Goal: Information Seeking & Learning: Check status

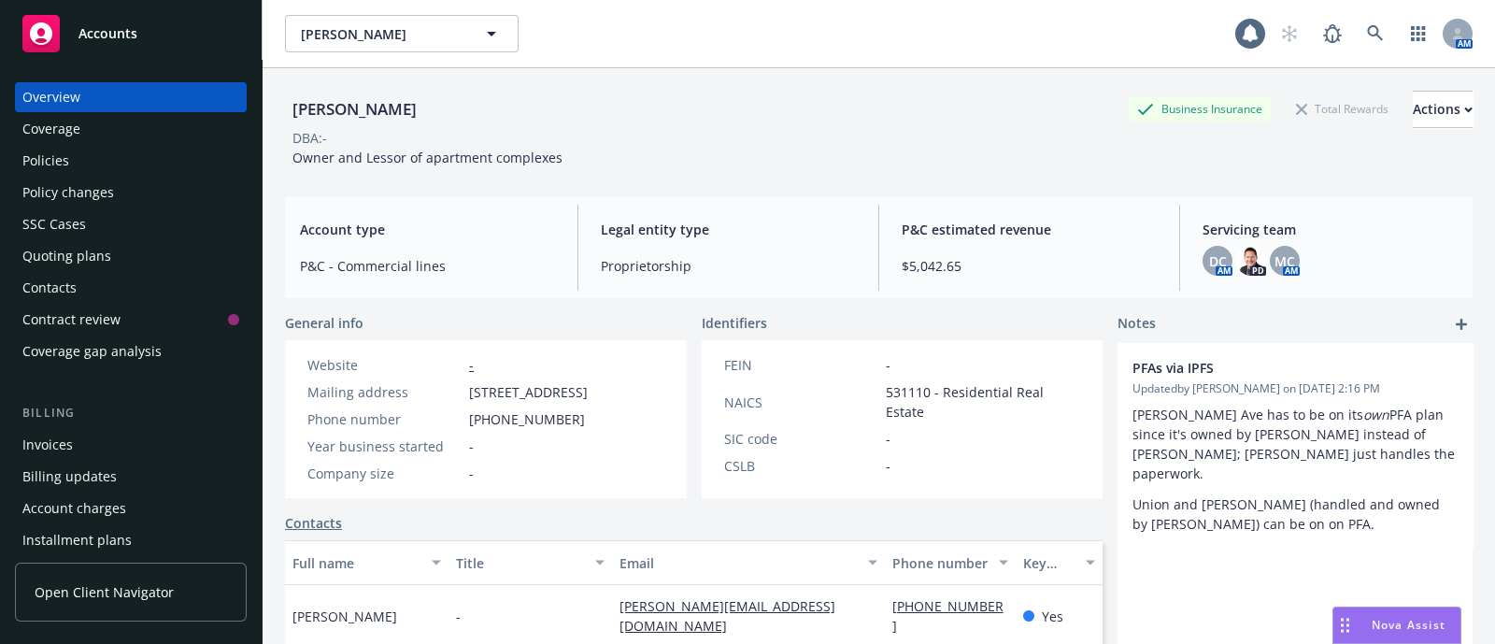
click at [64, 152] on div "Policies" at bounding box center [45, 161] width 47 height 30
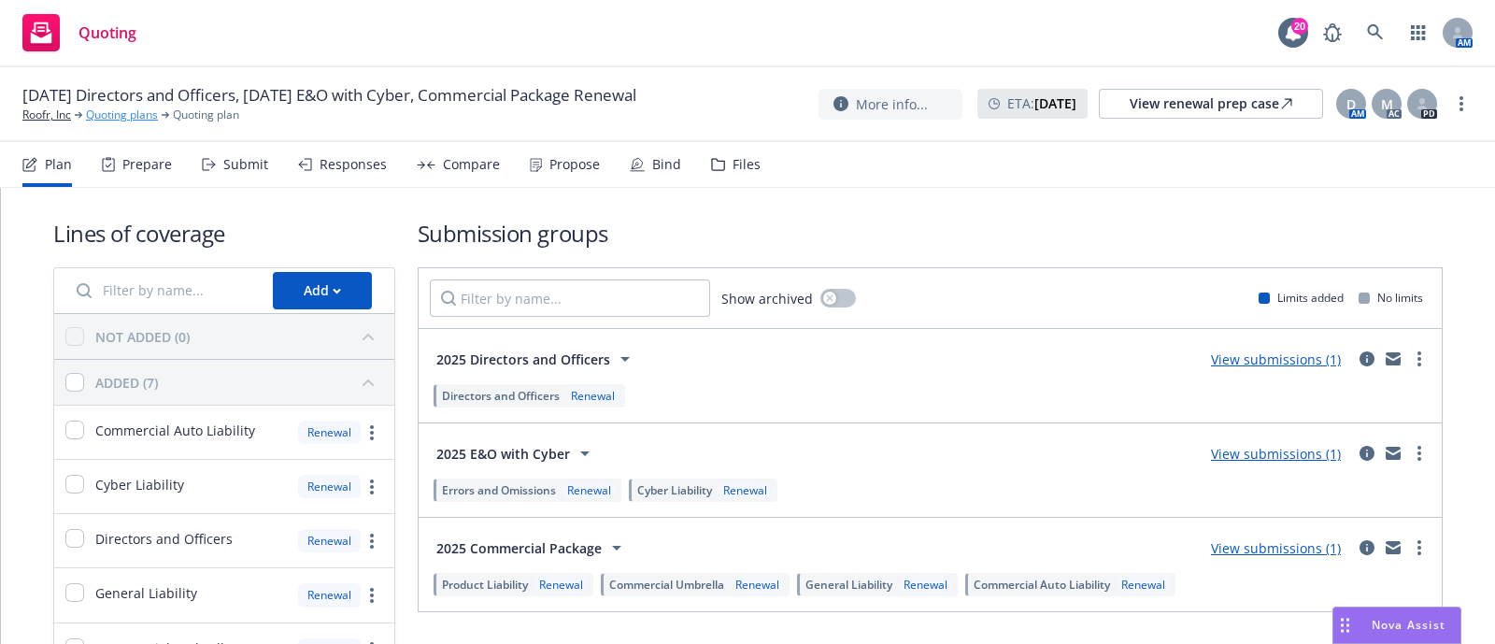
click at [104, 116] on link "Quoting plans" at bounding box center [122, 115] width 72 height 17
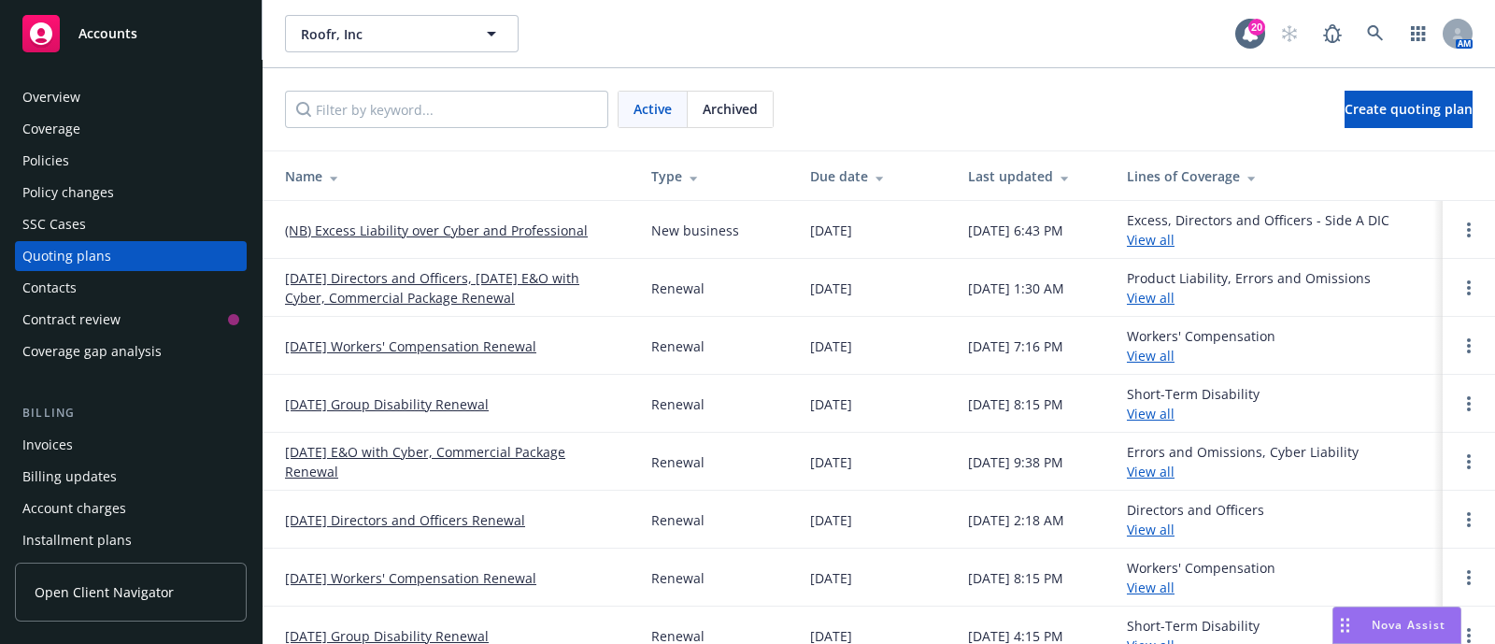
click at [74, 128] on div "Coverage" at bounding box center [51, 129] width 58 height 30
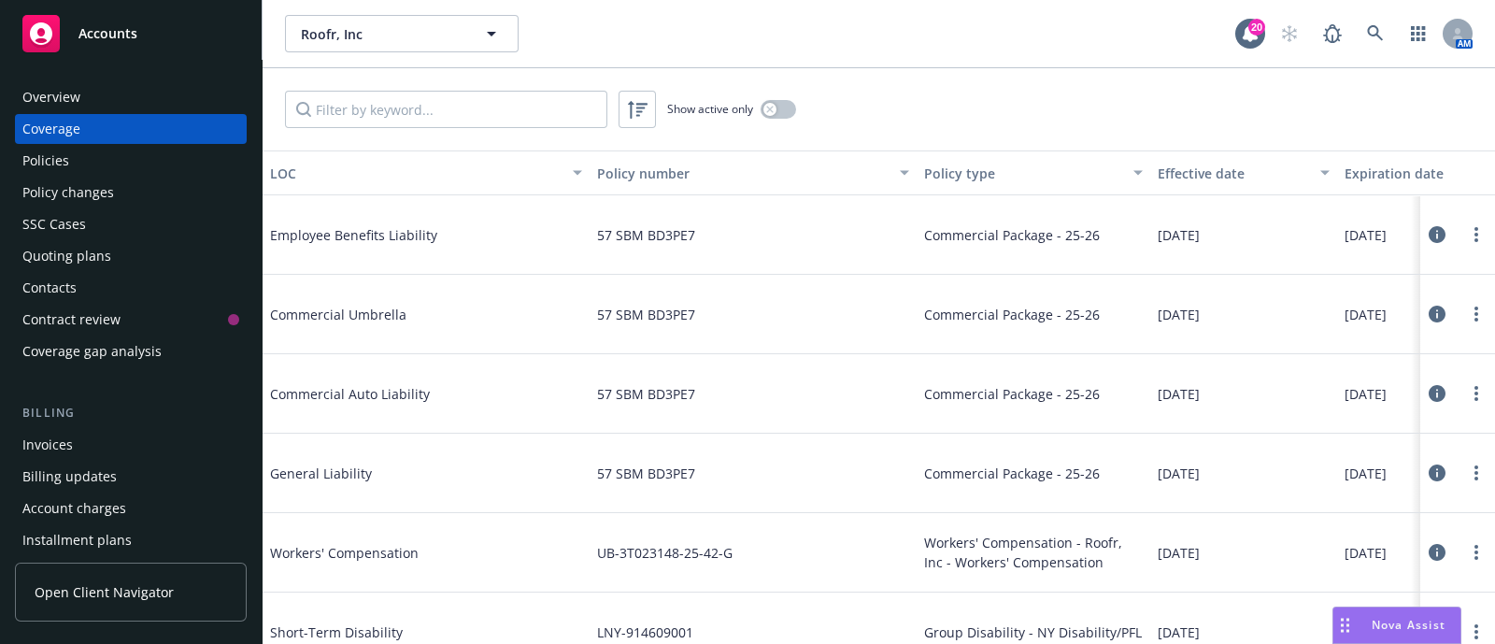
click at [51, 156] on div "Policies" at bounding box center [45, 161] width 47 height 30
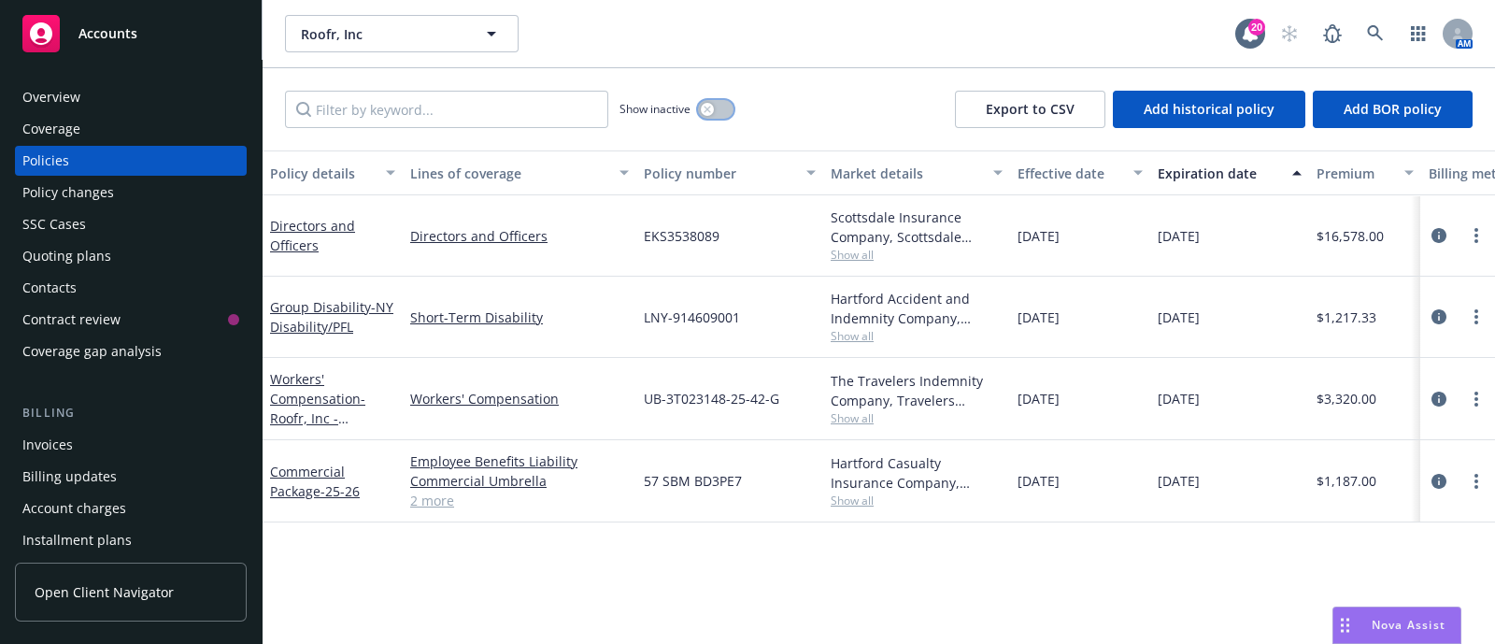
click at [716, 105] on button "button" at bounding box center [716, 109] width 36 height 19
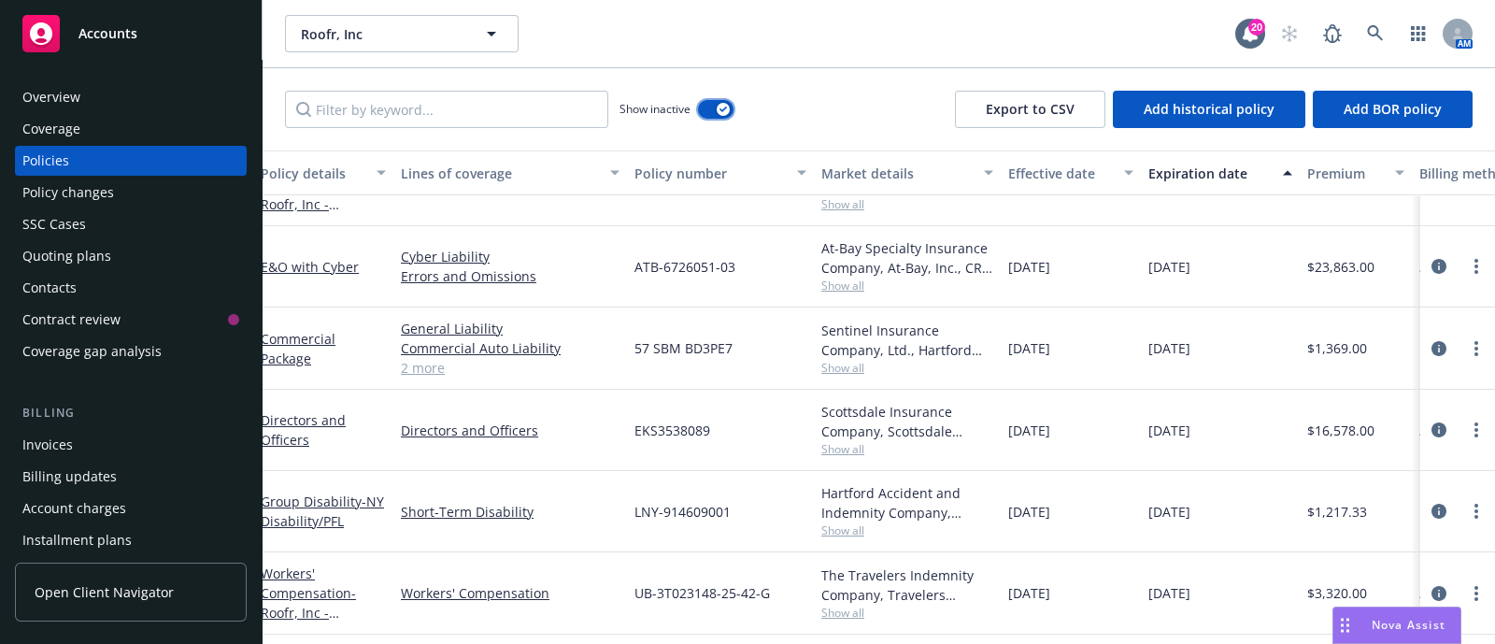
scroll to position [1703, 0]
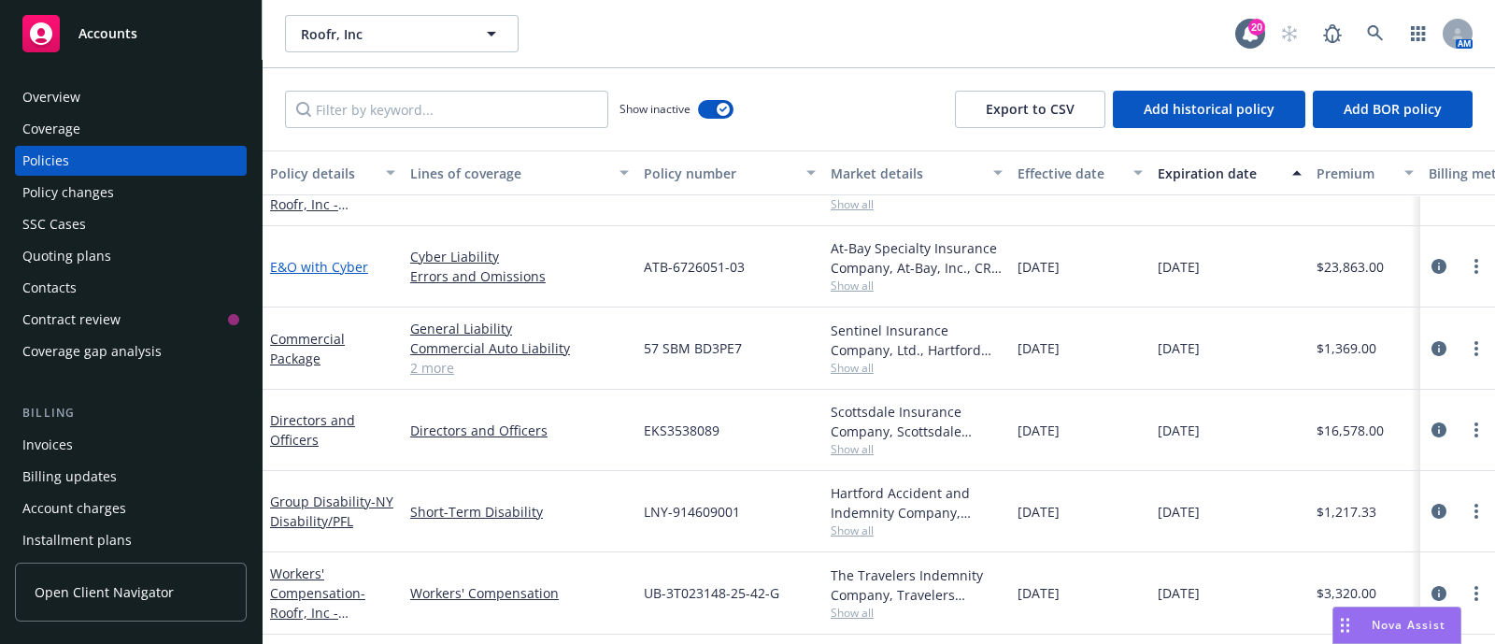
click at [335, 270] on link "E&O with Cyber" at bounding box center [319, 267] width 98 height 18
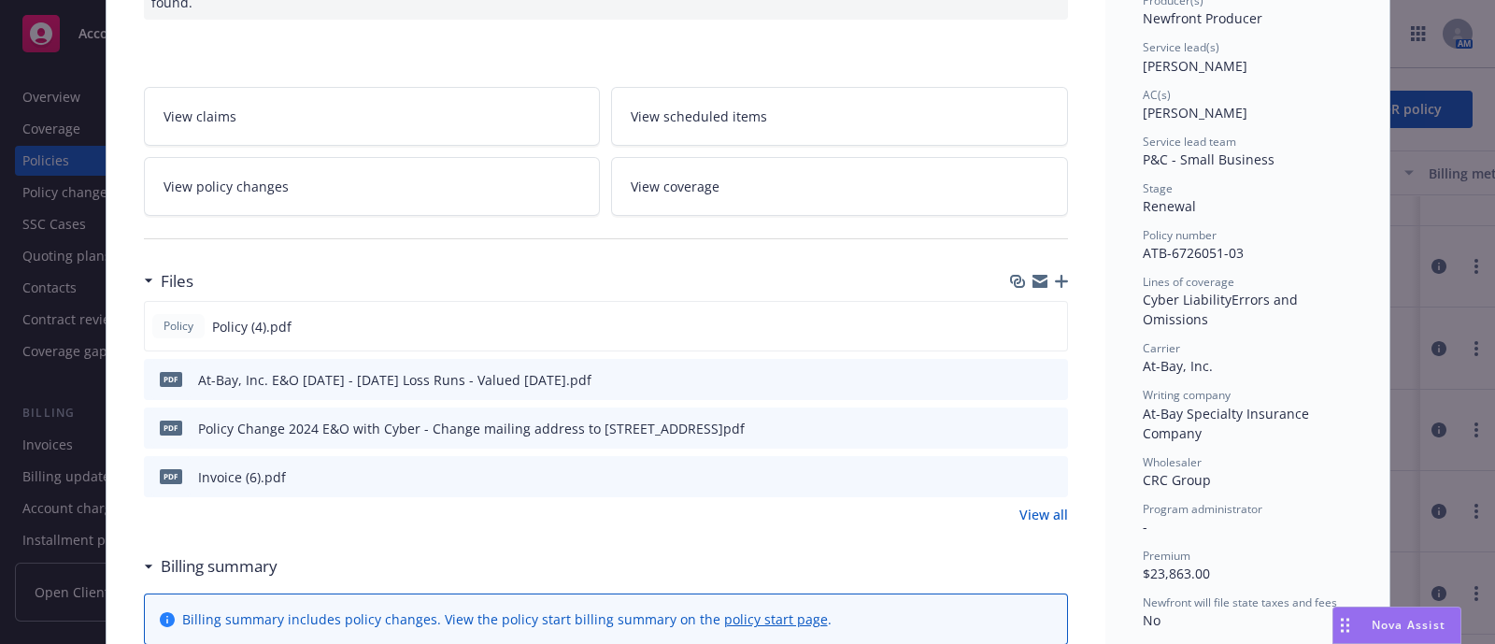
scroll to position [256, 0]
click at [1042, 317] on icon "preview file" at bounding box center [1049, 323] width 17 height 13
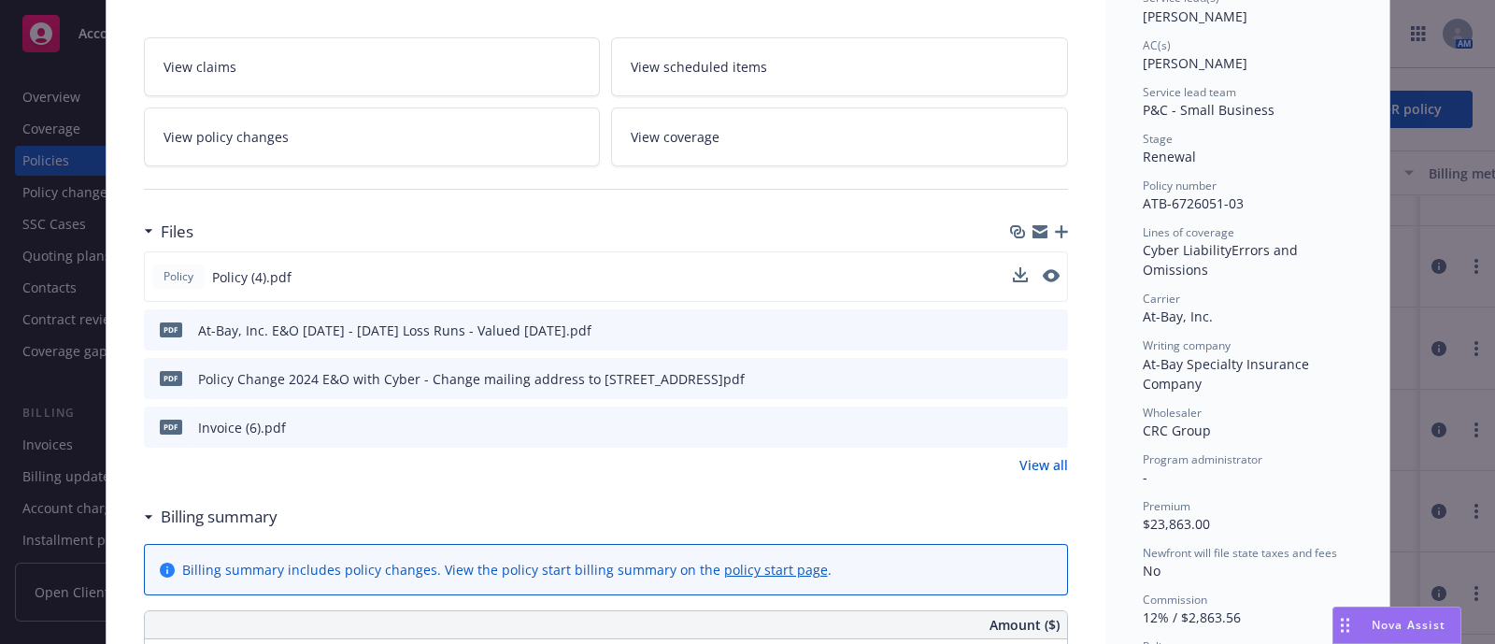
scroll to position [0, 0]
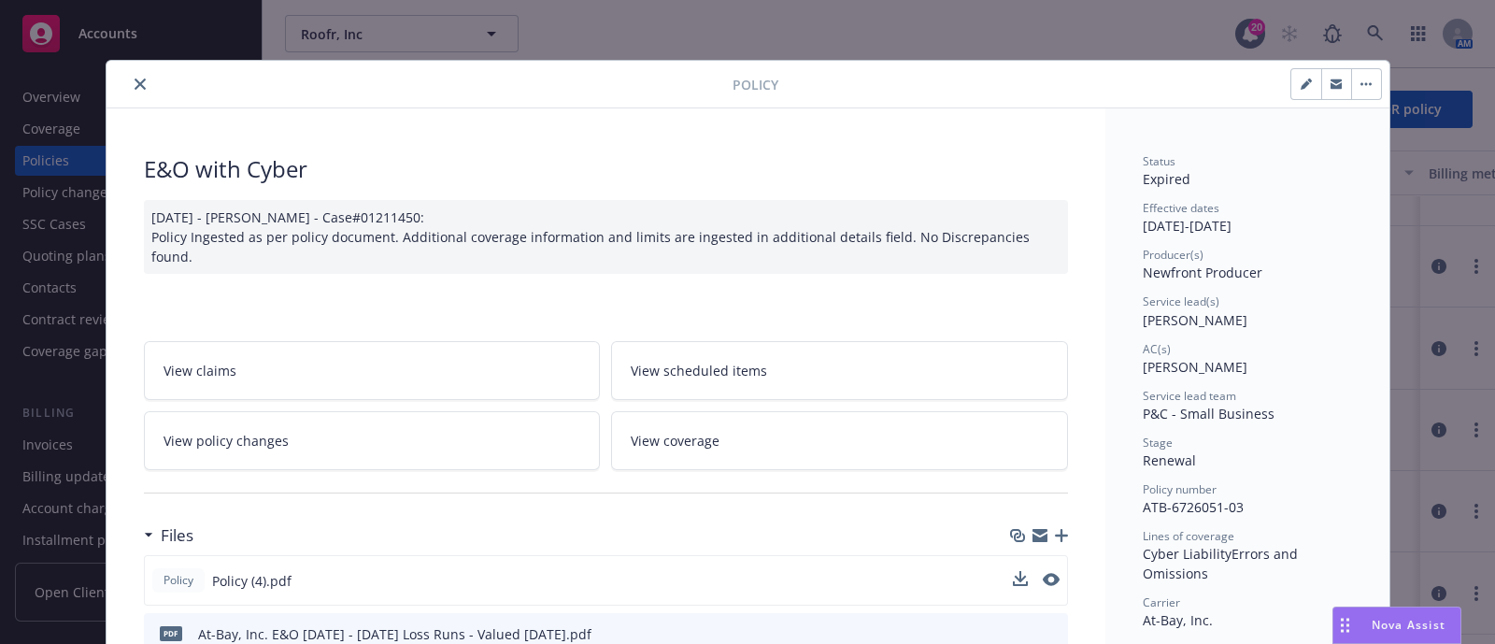
click at [0, 200] on div "Policy E&O with Cyber [DATE] - [PERSON_NAME] - Case#01211450: Policy Ingested a…" at bounding box center [747, 322] width 1495 height 644
click at [135, 81] on icon "close" at bounding box center [140, 84] width 11 height 11
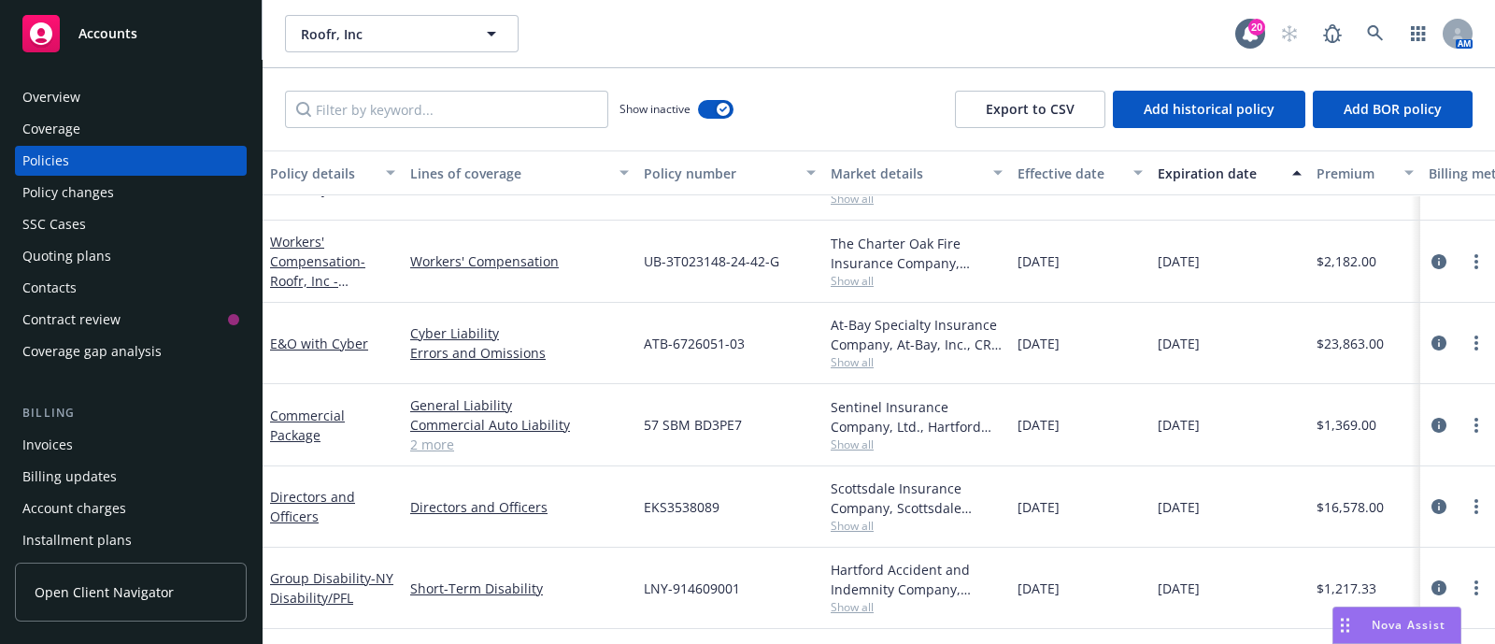
scroll to position [1602, 0]
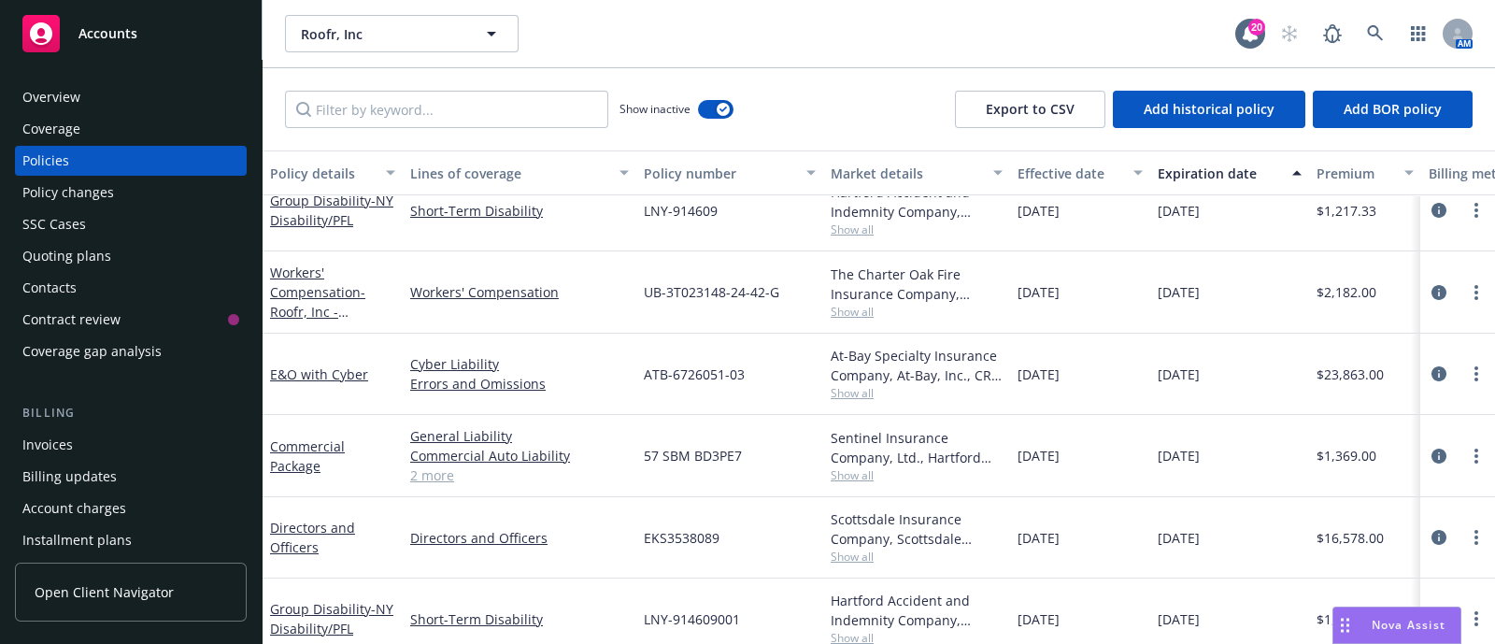
drag, startPoint x: 1187, startPoint y: 357, endPoint x: 1240, endPoint y: 352, distance: 53.5
click at [1240, 352] on div "08/15/2025" at bounding box center [1229, 374] width 159 height 81
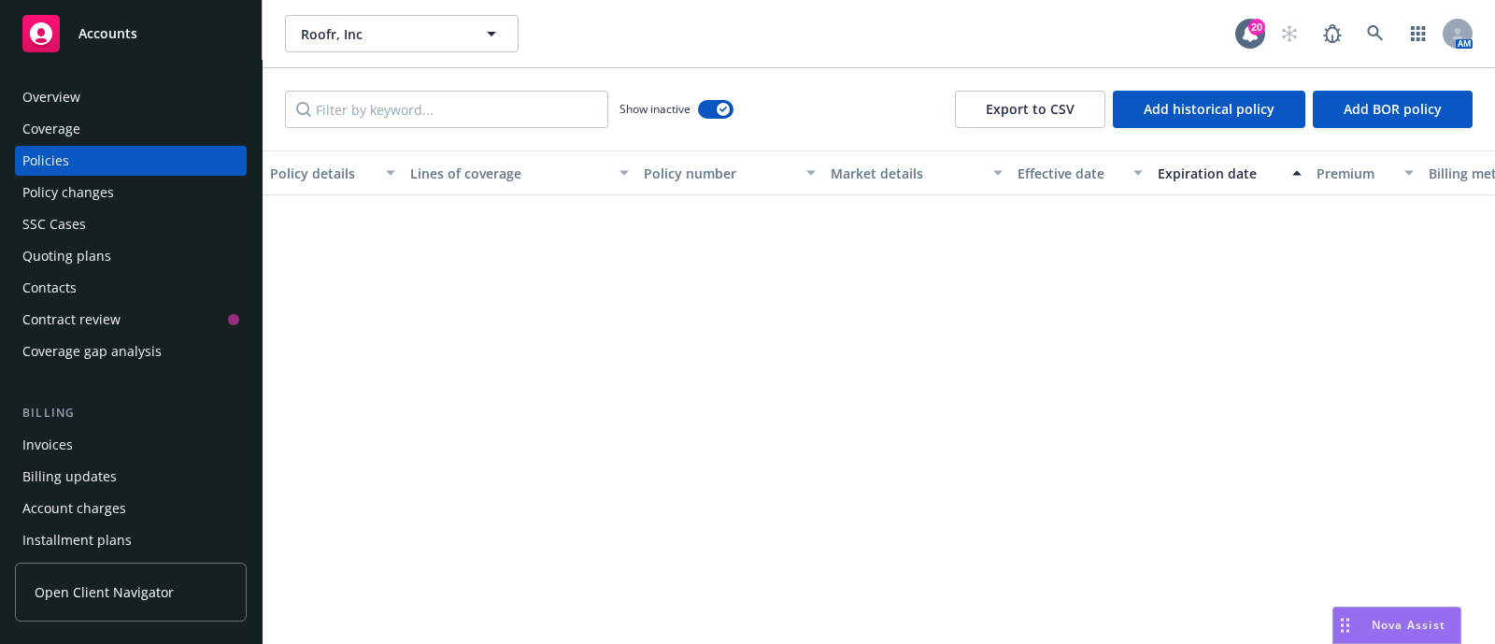
scroll to position [0, 0]
